Goal: Task Accomplishment & Management: Manage account settings

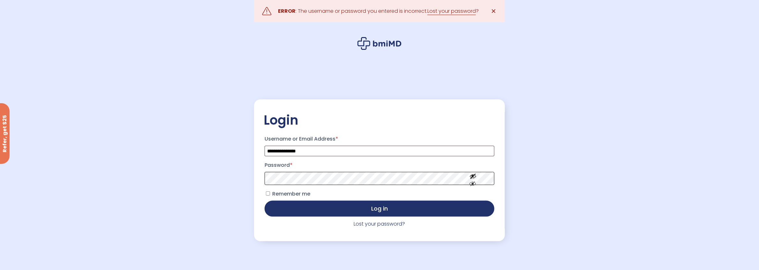
click at [264, 200] on button "Log in" at bounding box center [379, 208] width 230 height 16
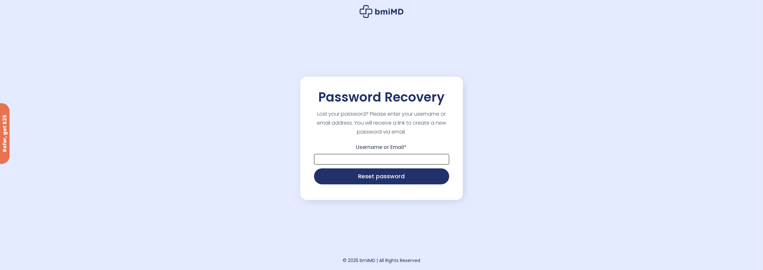
click at [353, 161] on input "Username or Email *" at bounding box center [381, 159] width 135 height 11
type input "**********"
click at [314, 168] on button "Reset password" at bounding box center [381, 176] width 135 height 16
